Goal: Information Seeking & Learning: Learn about a topic

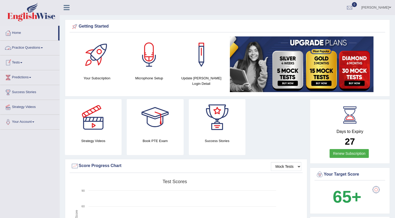
click at [34, 48] on link "Practice Questions" at bounding box center [29, 47] width 59 height 13
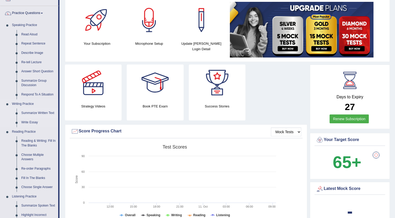
scroll to position [130, 0]
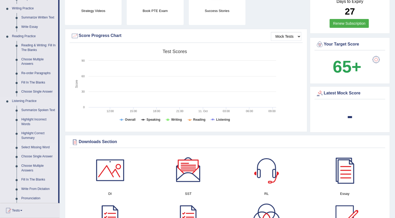
click at [30, 148] on link "Select Missing Word" at bounding box center [38, 147] width 39 height 9
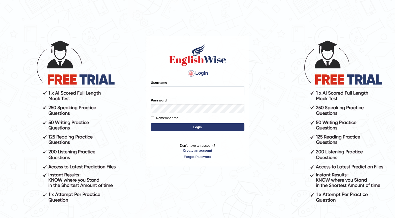
type input "simarsrra"
click at [186, 127] on button "Login" at bounding box center [198, 127] width 94 height 8
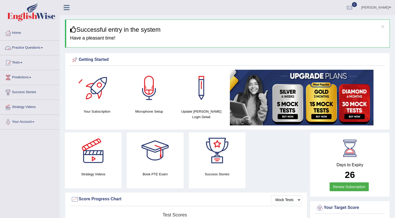
click at [31, 49] on link "Practice Questions" at bounding box center [29, 47] width 59 height 13
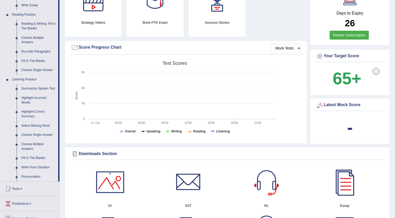
scroll to position [156, 0]
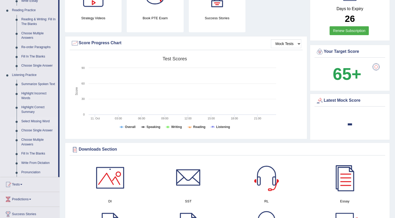
click at [30, 122] on link "Select Missing Word" at bounding box center [38, 121] width 39 height 9
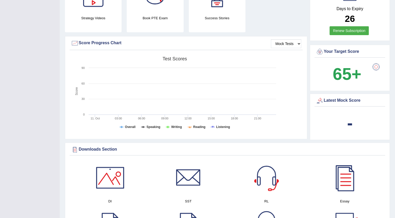
scroll to position [76, 0]
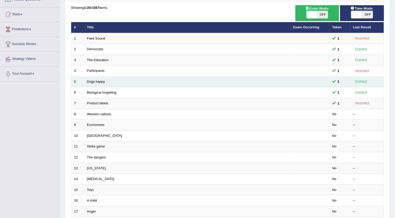
scroll to position [52, 0]
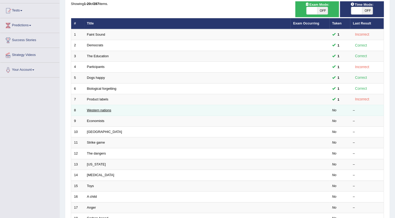
click at [99, 110] on link "Western nations" at bounding box center [99, 110] width 24 height 4
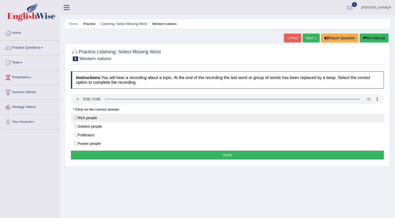
click at [75, 117] on label "Rich people" at bounding box center [227, 117] width 313 height 9
radio input "true"
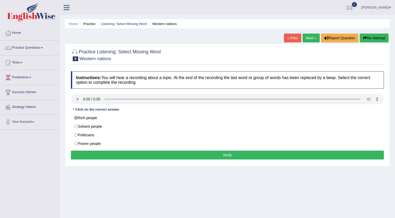
click at [118, 155] on button "Verify" at bounding box center [227, 154] width 313 height 9
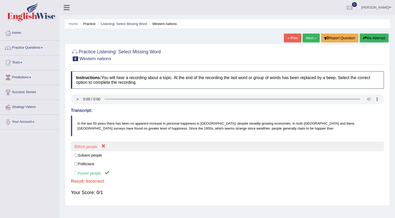
click at [103, 144] on label "Rich people" at bounding box center [227, 146] width 313 height 10
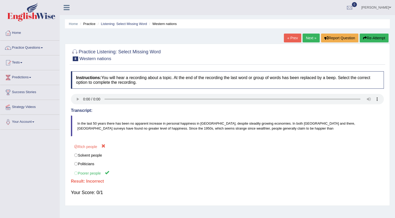
click at [309, 36] on link "Next »" at bounding box center [311, 38] width 17 height 9
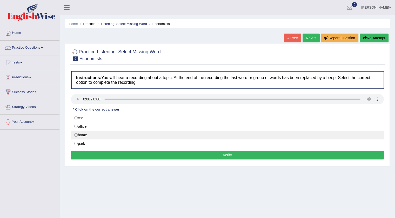
click at [76, 136] on label "home" at bounding box center [227, 134] width 313 height 9
radio input "true"
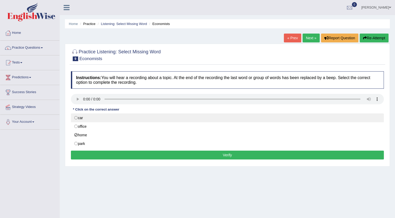
click at [77, 121] on label "car" at bounding box center [227, 117] width 313 height 9
radio input "true"
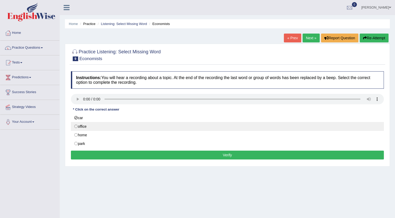
click at [76, 124] on label "office" at bounding box center [227, 126] width 313 height 9
radio input "true"
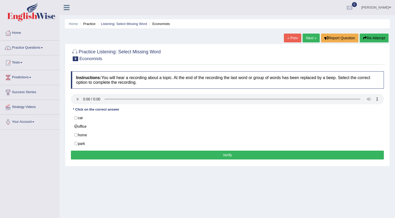
click at [181, 156] on button "Verify" at bounding box center [227, 154] width 313 height 9
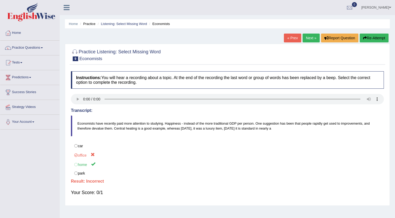
click at [314, 37] on link "Next »" at bounding box center [311, 38] width 17 height 9
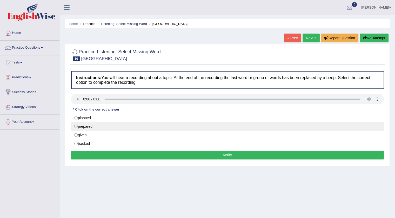
drag, startPoint x: 89, startPoint y: 124, endPoint x: 89, endPoint y: 128, distance: 3.6
click at [89, 128] on label "prepared" at bounding box center [227, 126] width 313 height 9
radio input "true"
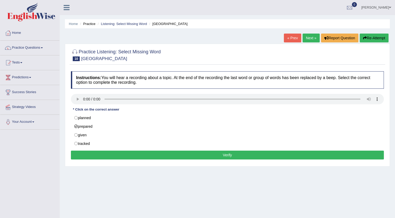
click at [271, 154] on button "Verify" at bounding box center [227, 154] width 313 height 9
